Goal: Task Accomplishment & Management: Manage account settings

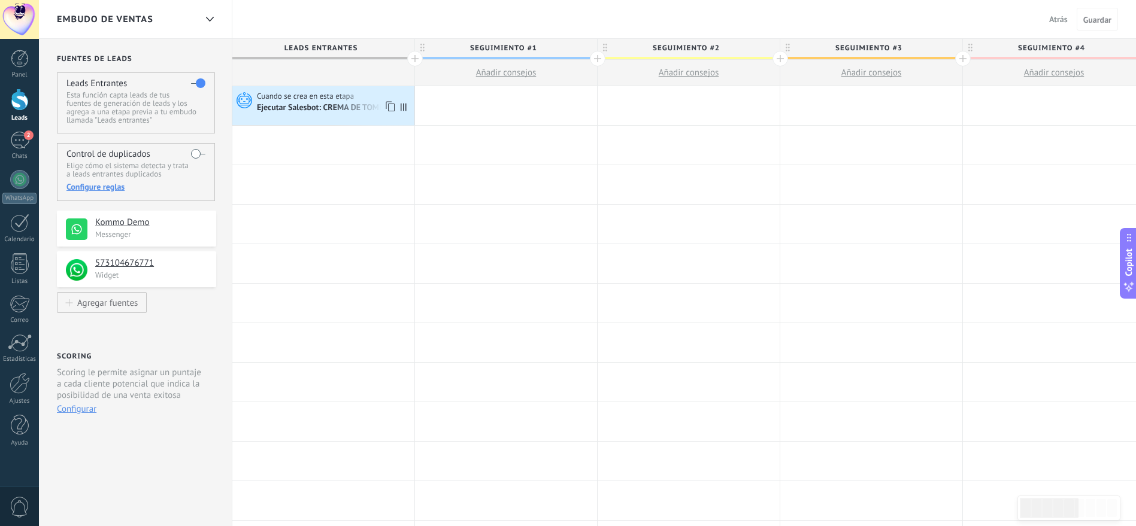
click at [278, 96] on span "Cuando se crea en esta etapa" at bounding box center [306, 96] width 99 height 11
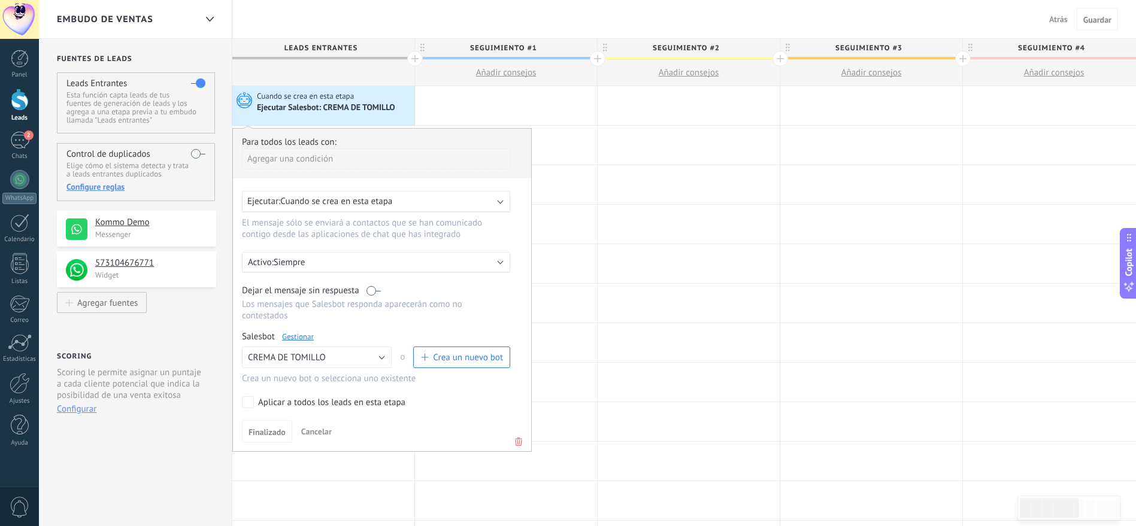
click at [278, 96] on span "Cuando se crea en esta etapa" at bounding box center [306, 96] width 99 height 11
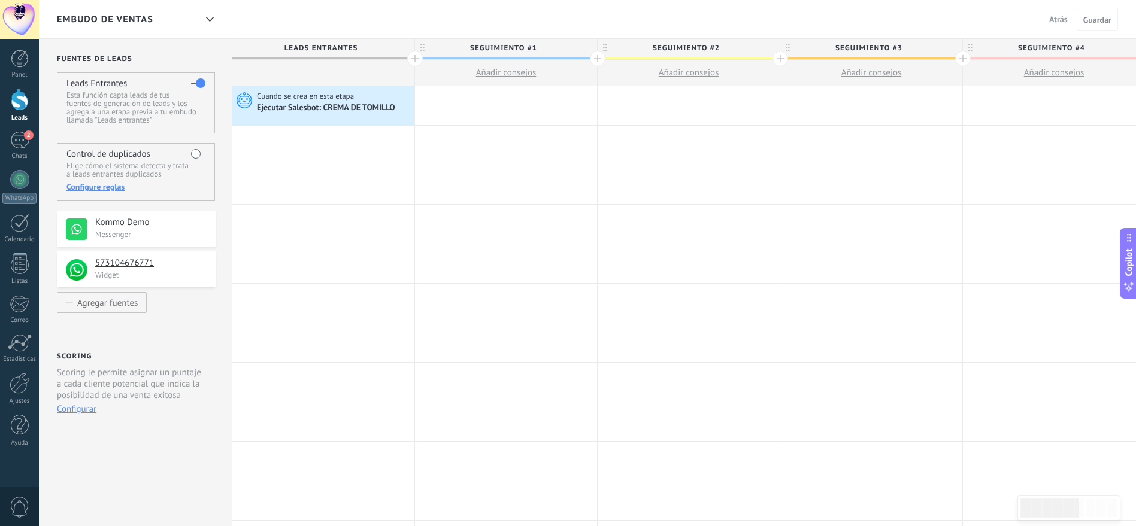
click at [16, 100] on div at bounding box center [20, 100] width 18 height 22
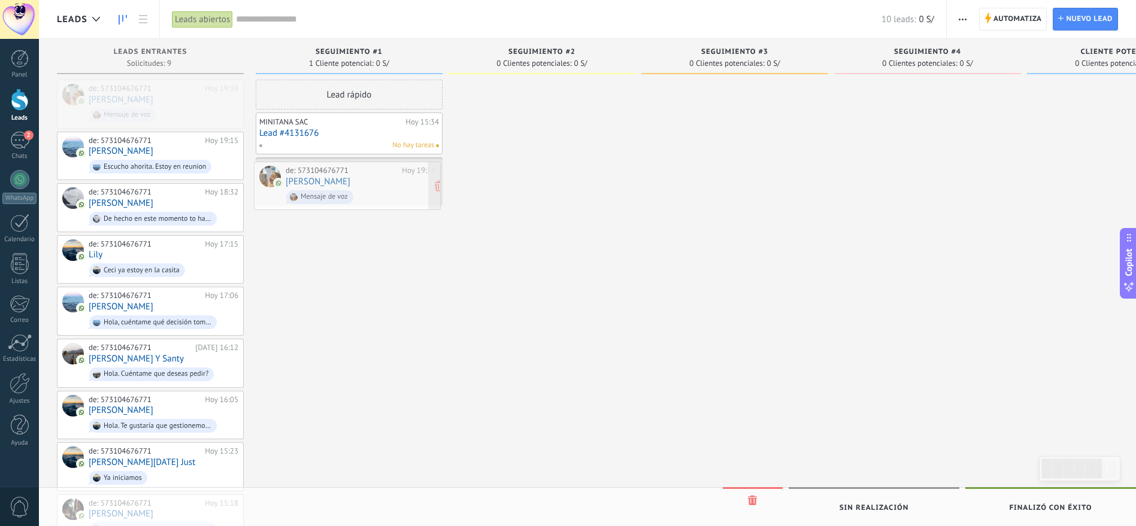
drag, startPoint x: 183, startPoint y: 110, endPoint x: 380, endPoint y: 192, distance: 213.4
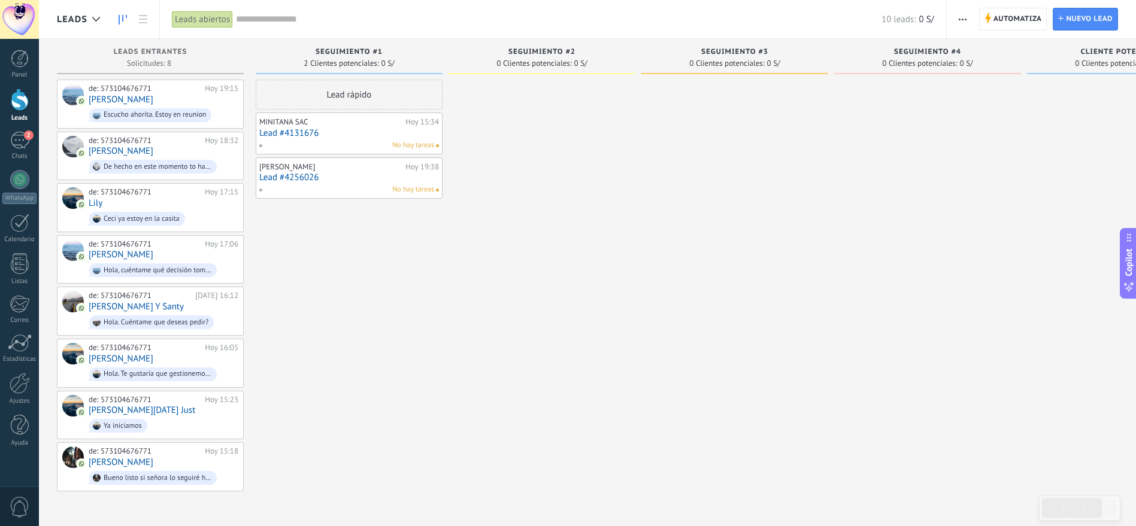
click at [360, 183] on div "[PERSON_NAME][DATE] 19:38 Lead #4256026 No hay tareas" at bounding box center [349, 178] width 180 height 35
drag, startPoint x: 360, startPoint y: 183, endPoint x: 339, endPoint y: 186, distance: 21.1
click at [340, 186] on div "No hay tareas" at bounding box center [346, 189] width 175 height 11
click at [408, 192] on span "No hay tareas" at bounding box center [413, 189] width 42 height 11
click at [420, 181] on link "Lead #4256026" at bounding box center [349, 177] width 180 height 10
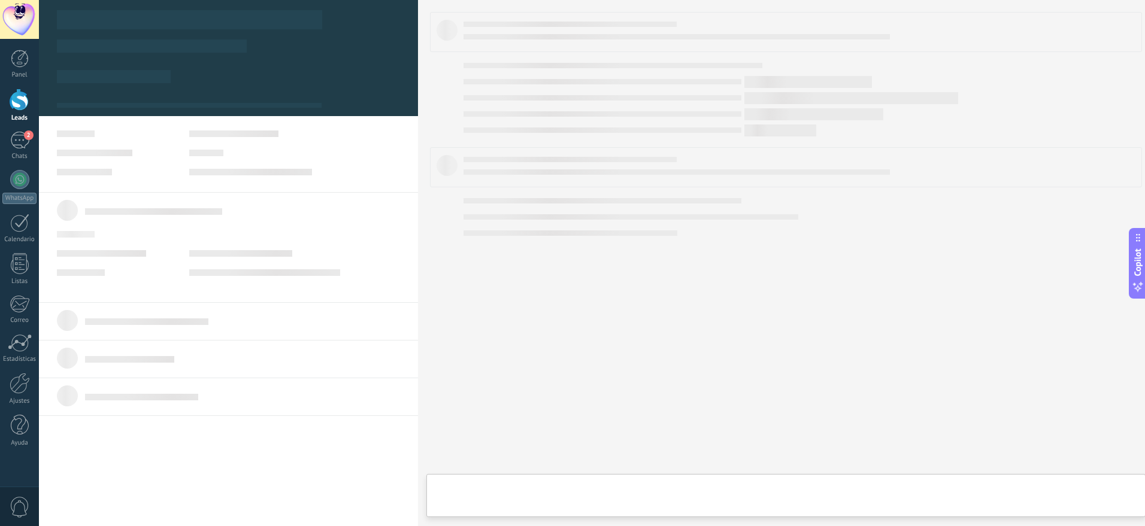
type textarea "**********"
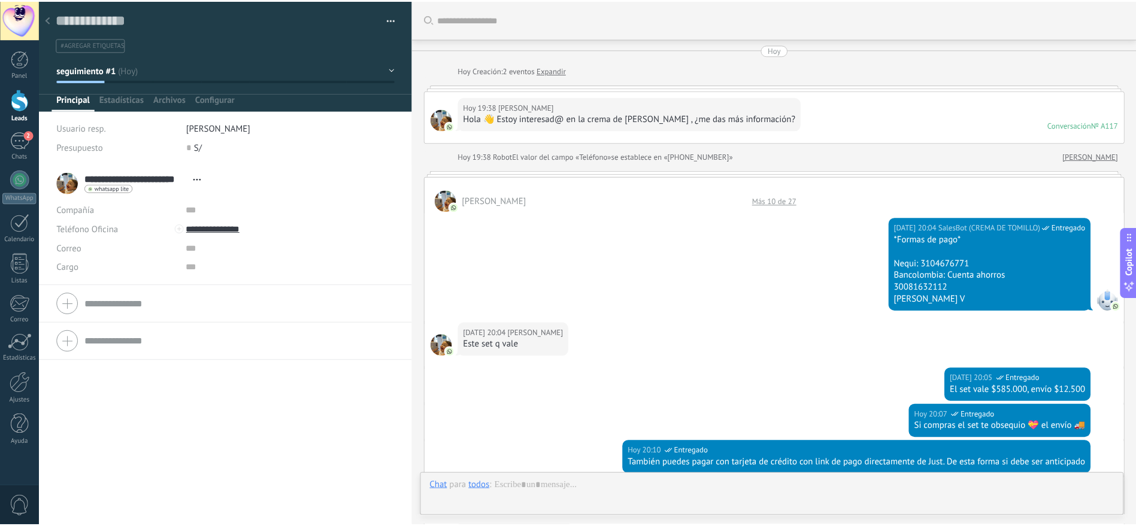
scroll to position [441, 0]
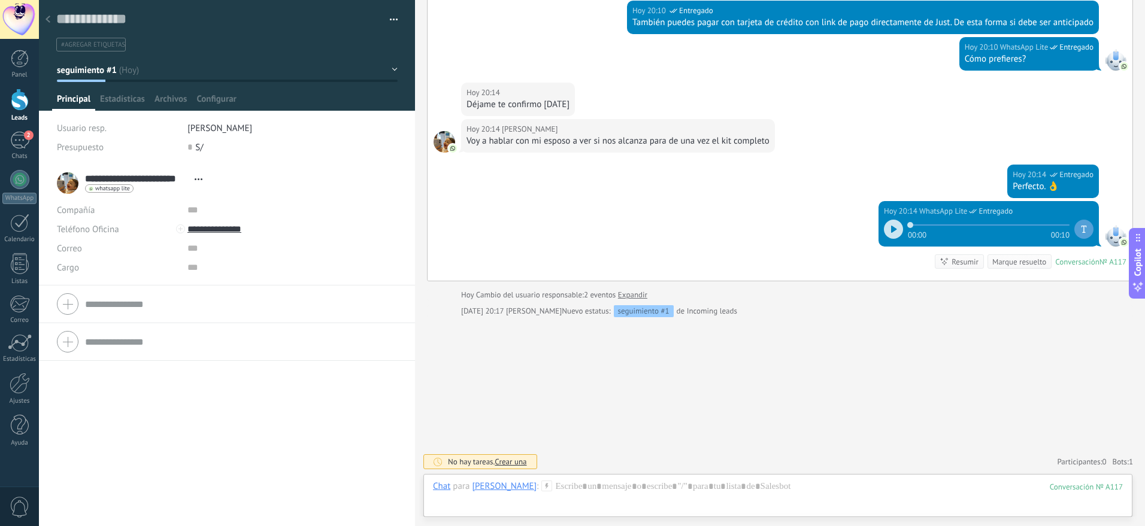
click at [46, 17] on icon at bounding box center [48, 19] width 5 height 7
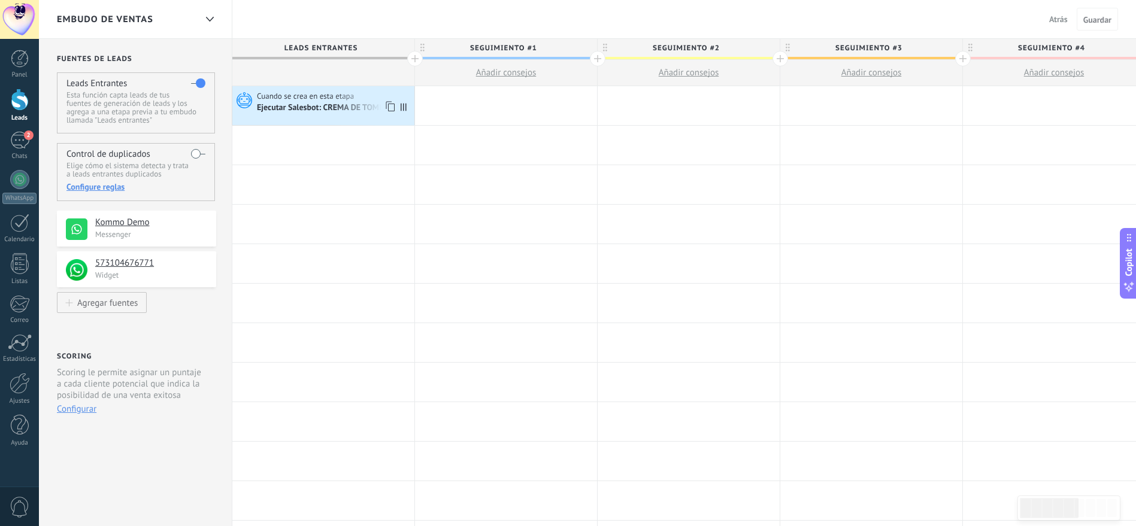
click at [334, 93] on span "Cuando se crea en esta etapa" at bounding box center [306, 96] width 99 height 11
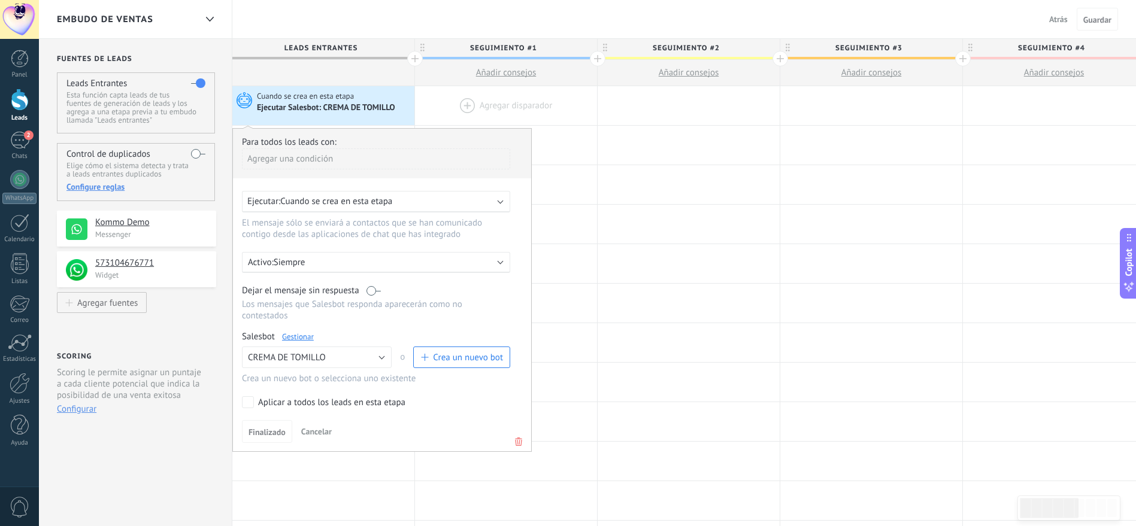
click at [461, 105] on div at bounding box center [506, 105] width 182 height 39
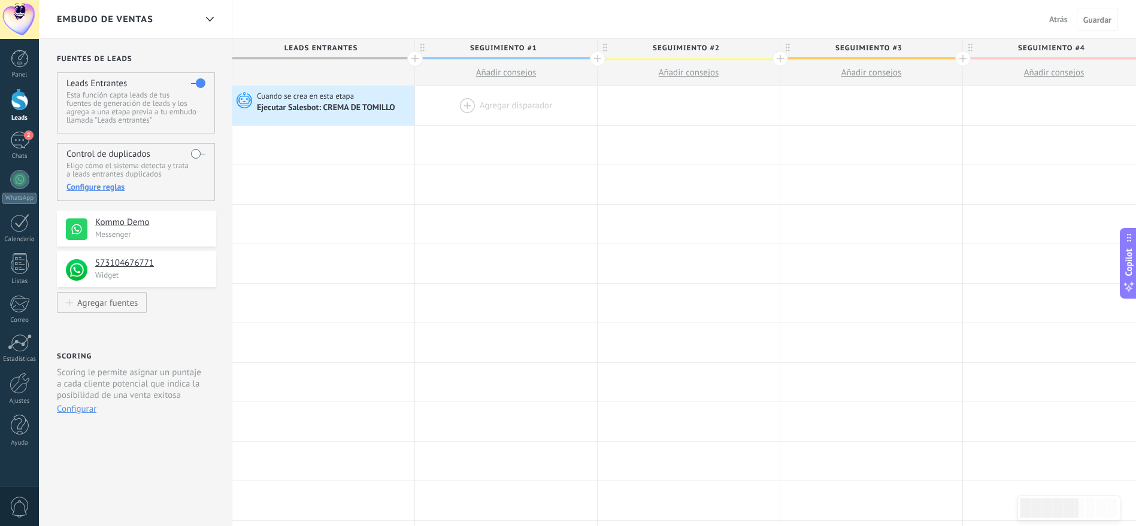
click at [480, 104] on div at bounding box center [506, 105] width 182 height 39
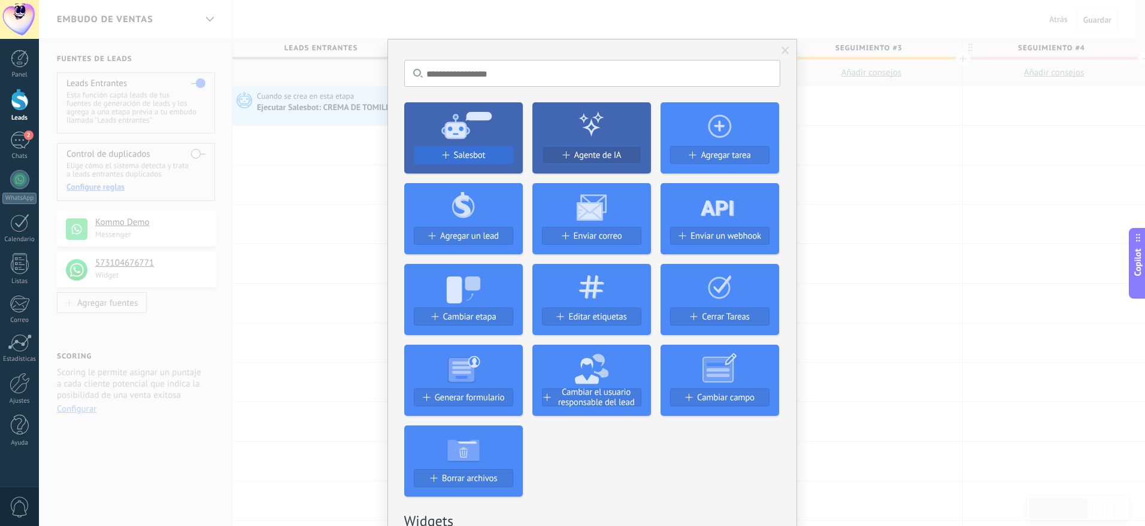
click at [447, 153] on div "Salesbot" at bounding box center [463, 155] width 98 height 10
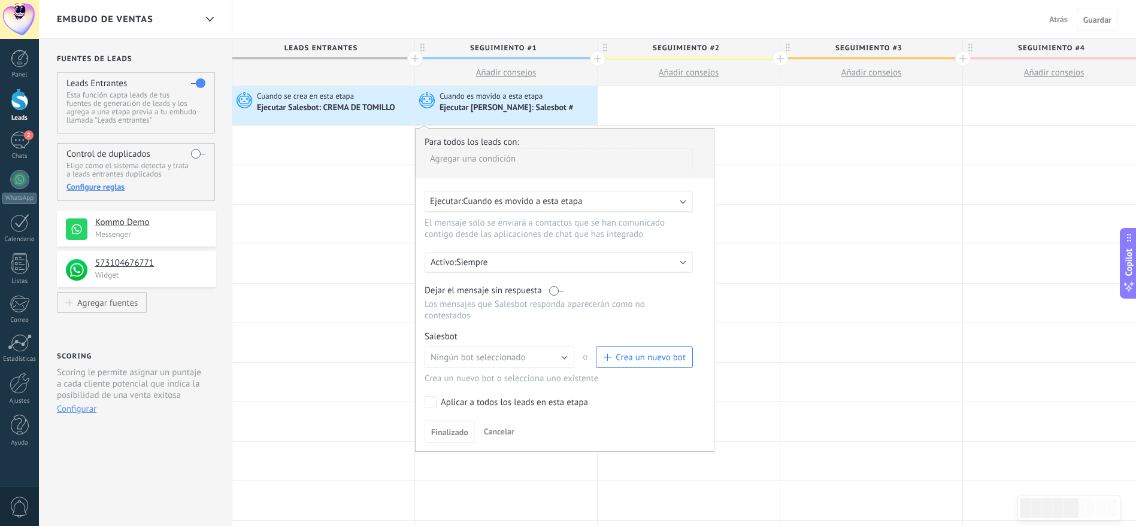
click at [682, 264] on div "Activo: Siempre" at bounding box center [559, 262] width 257 height 11
click at [682, 264] on li "Siempre" at bounding box center [581, 262] width 329 height 21
click at [346, 132] on div at bounding box center [323, 145] width 182 height 39
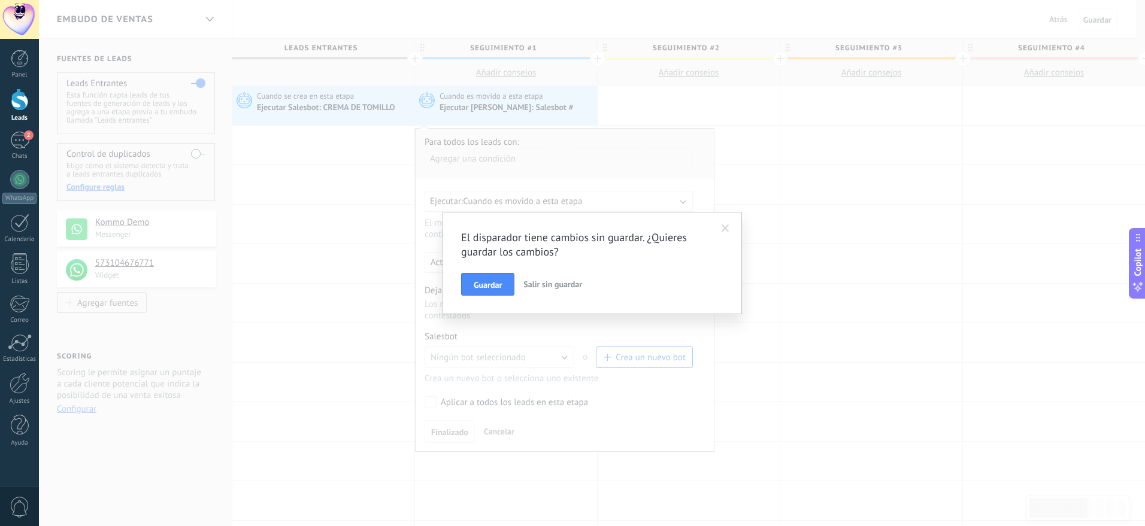
click at [725, 228] on span at bounding box center [726, 229] width 8 height 8
